Goal: Task Accomplishment & Management: Complete application form

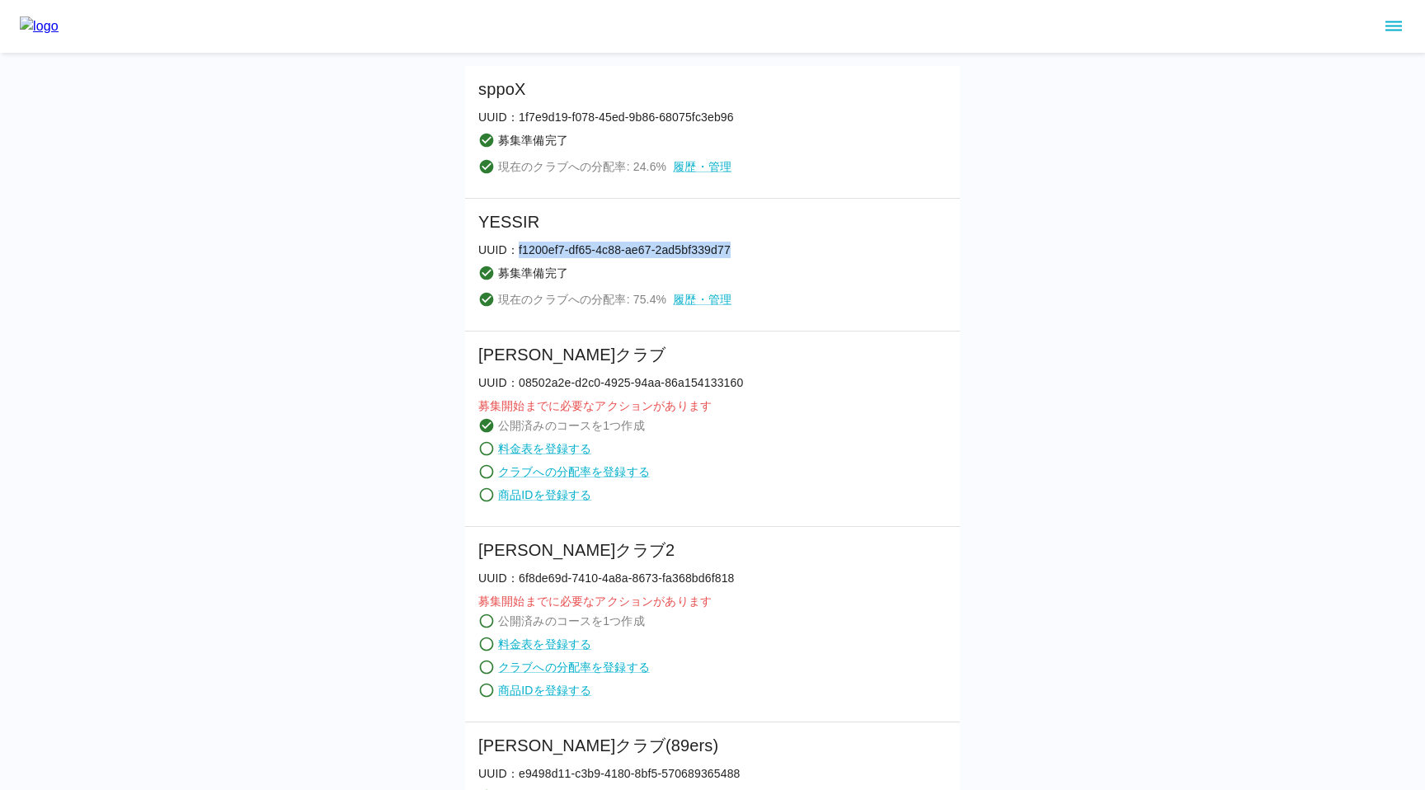
drag, startPoint x: 516, startPoint y: 251, endPoint x: 740, endPoint y: 249, distance: 224.4
click at [741, 249] on li "YESSIR UUID： f1200ef7-df65-4c88-ae67-2ad5bf339d77 募集準備完了 現在のクラブへの分配率: 75.4 % 履歴…" at bounding box center [712, 265] width 495 height 133
copy p "f1200ef7-df65-4c88-ae67-2ad5bf339d77"
drag, startPoint x: 517, startPoint y: 250, endPoint x: 741, endPoint y: 250, distance: 223.5
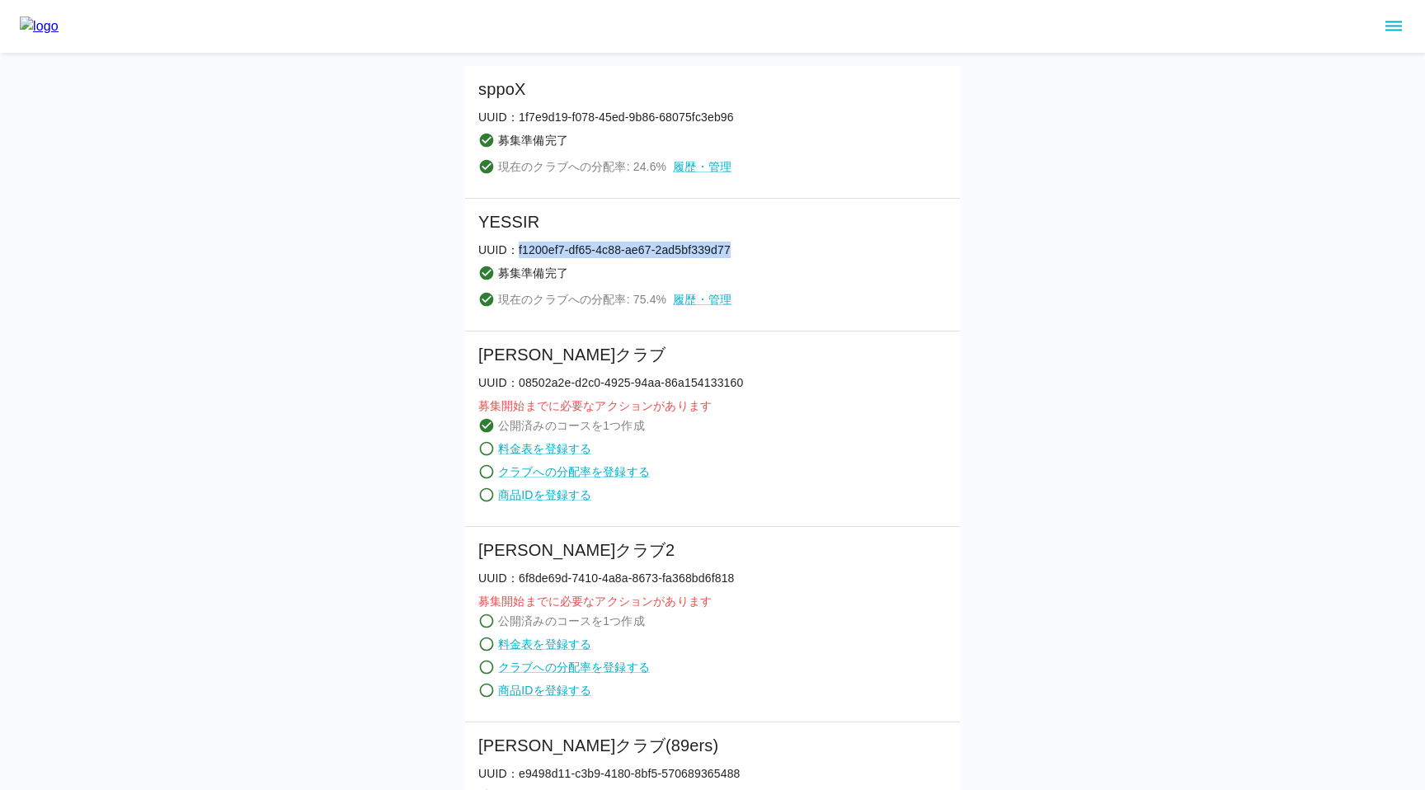
click at [741, 250] on li "YESSIR UUID： f1200ef7-df65-4c88-ae67-2ad5bf339d77 募集準備完了 現在のクラブへの分配率: 75.4 % 履歴…" at bounding box center [712, 265] width 495 height 133
copy p "f1200ef7-df65-4c88-ae67-2ad5bf339d77"
click at [1390, 30] on icon "sidemenu" at bounding box center [1394, 26] width 16 height 10
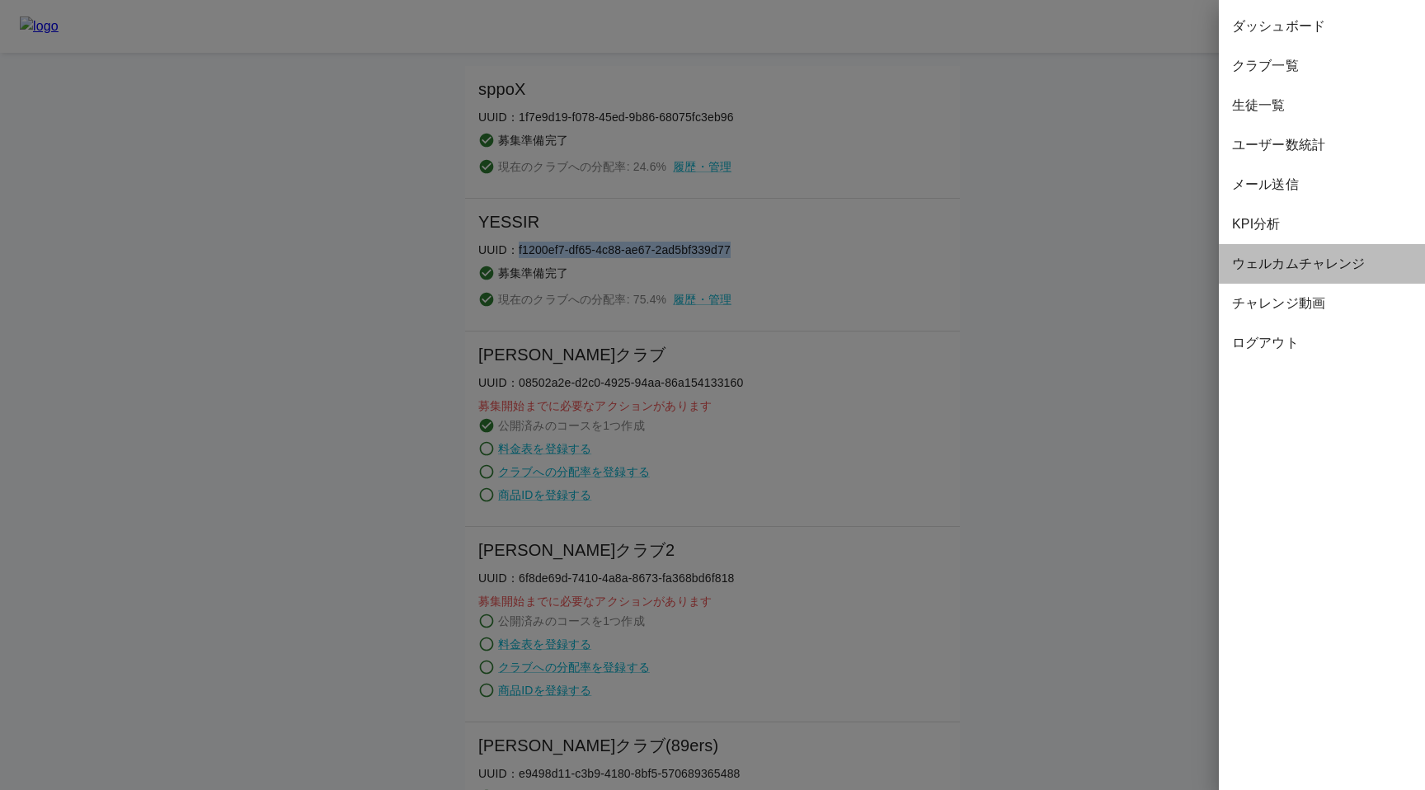
click at [1316, 268] on span "ウェルカムチャレンジ" at bounding box center [1322, 264] width 180 height 20
